Goal: Download file/media

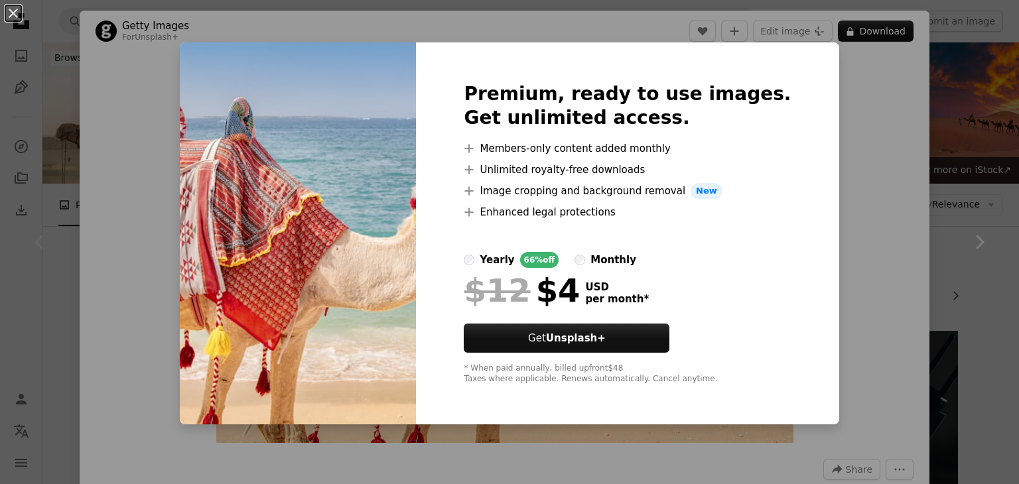
click at [953, 125] on div "An X shape Premium, ready to use images. Get unlimited access. A plus sign Memb…" at bounding box center [509, 242] width 1019 height 484
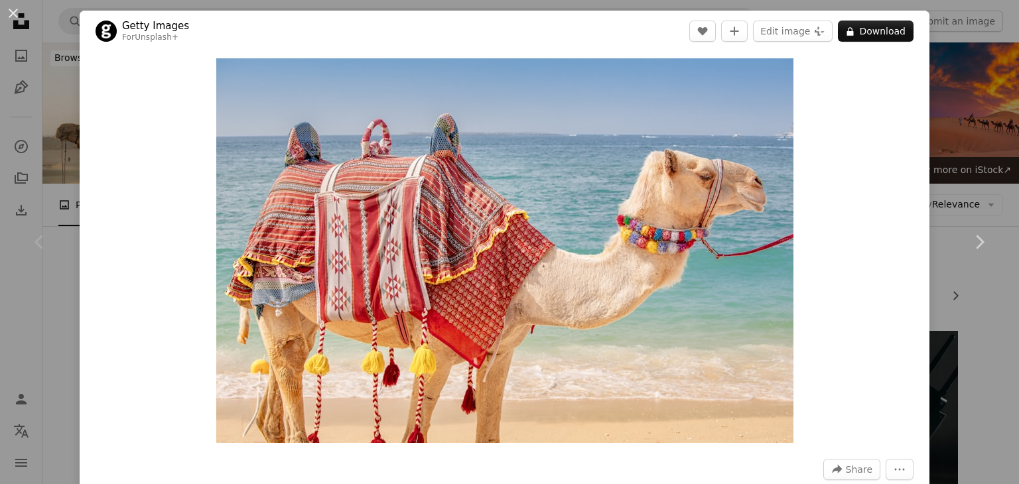
click at [950, 76] on div "An X shape Chevron left Chevron right Getty Images For Unsplash+ A heart A plus…" at bounding box center [509, 242] width 1019 height 484
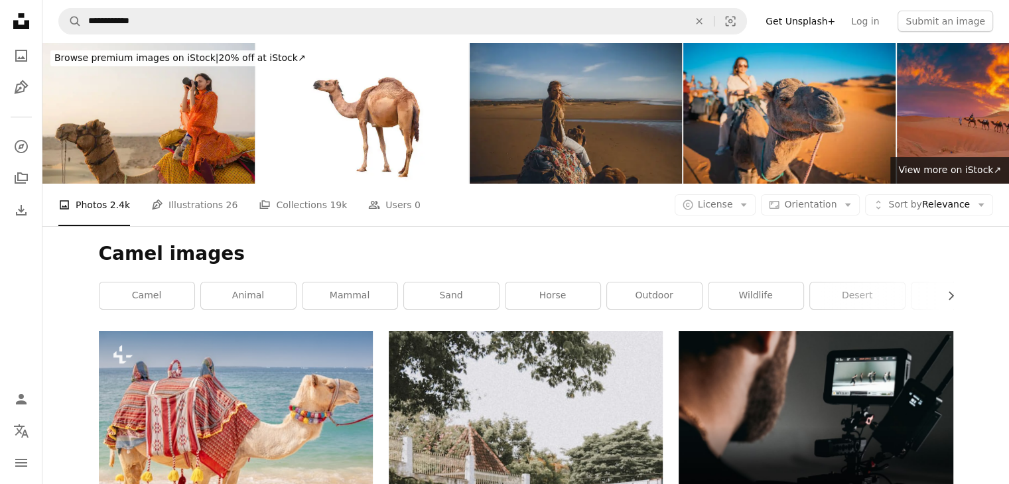
click at [535, 127] on img at bounding box center [576, 112] width 212 height 141
